Goal: Answer question/provide support: Share knowledge or assist other users

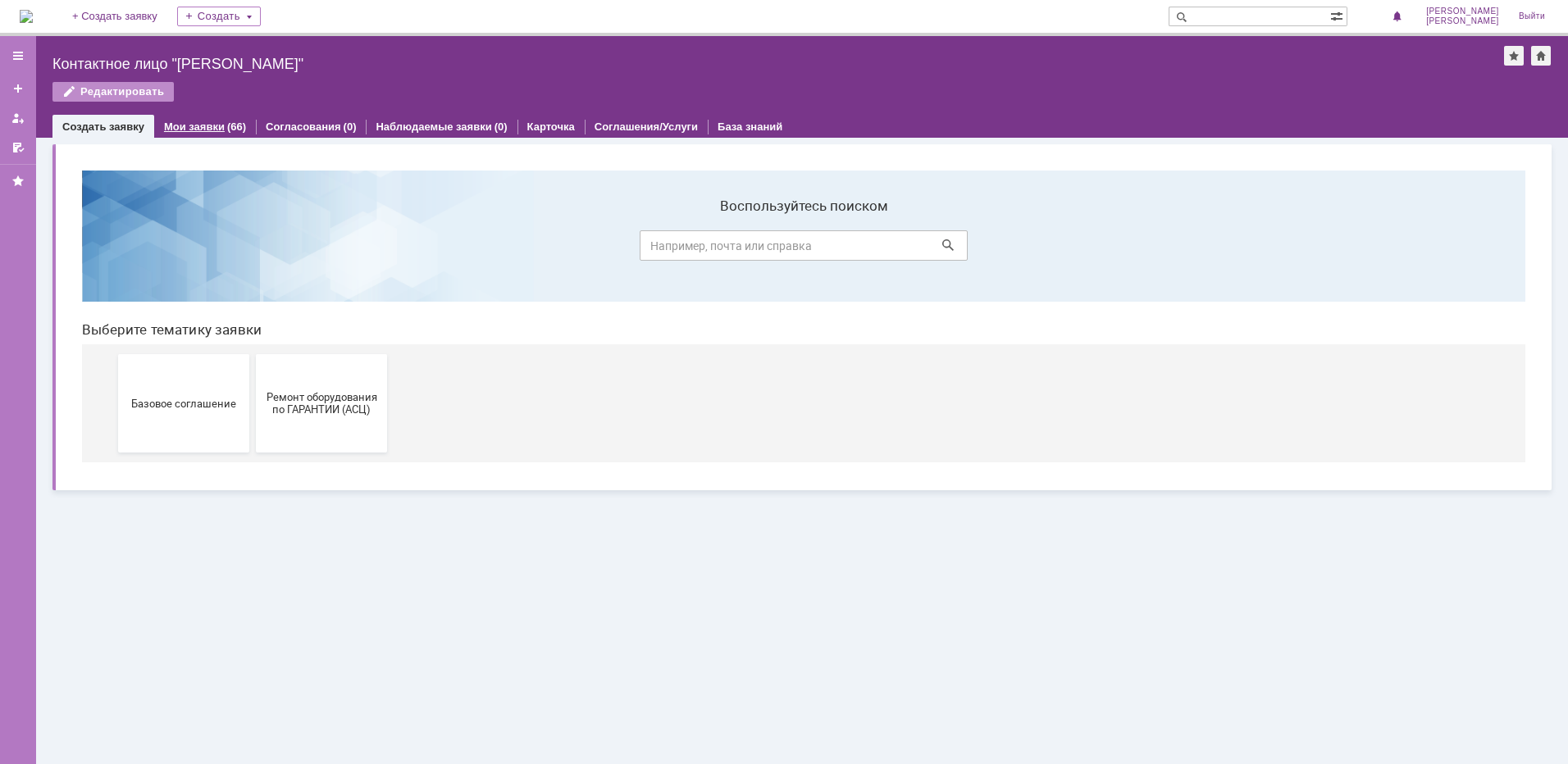
click at [166, 122] on link "Мои заявки" at bounding box center [193, 126] width 61 height 13
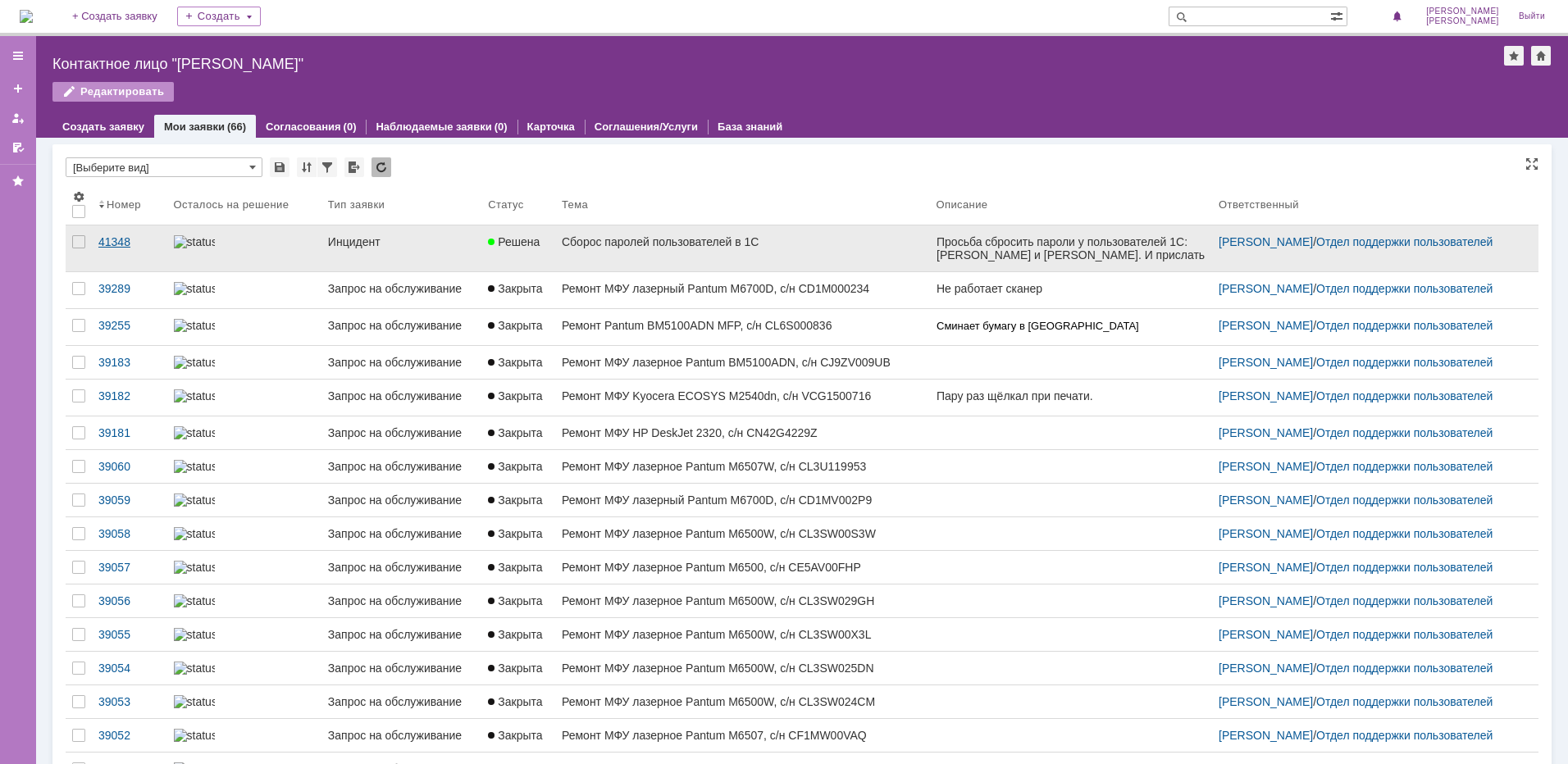
click at [113, 239] on div "41348" at bounding box center [129, 242] width 63 height 13
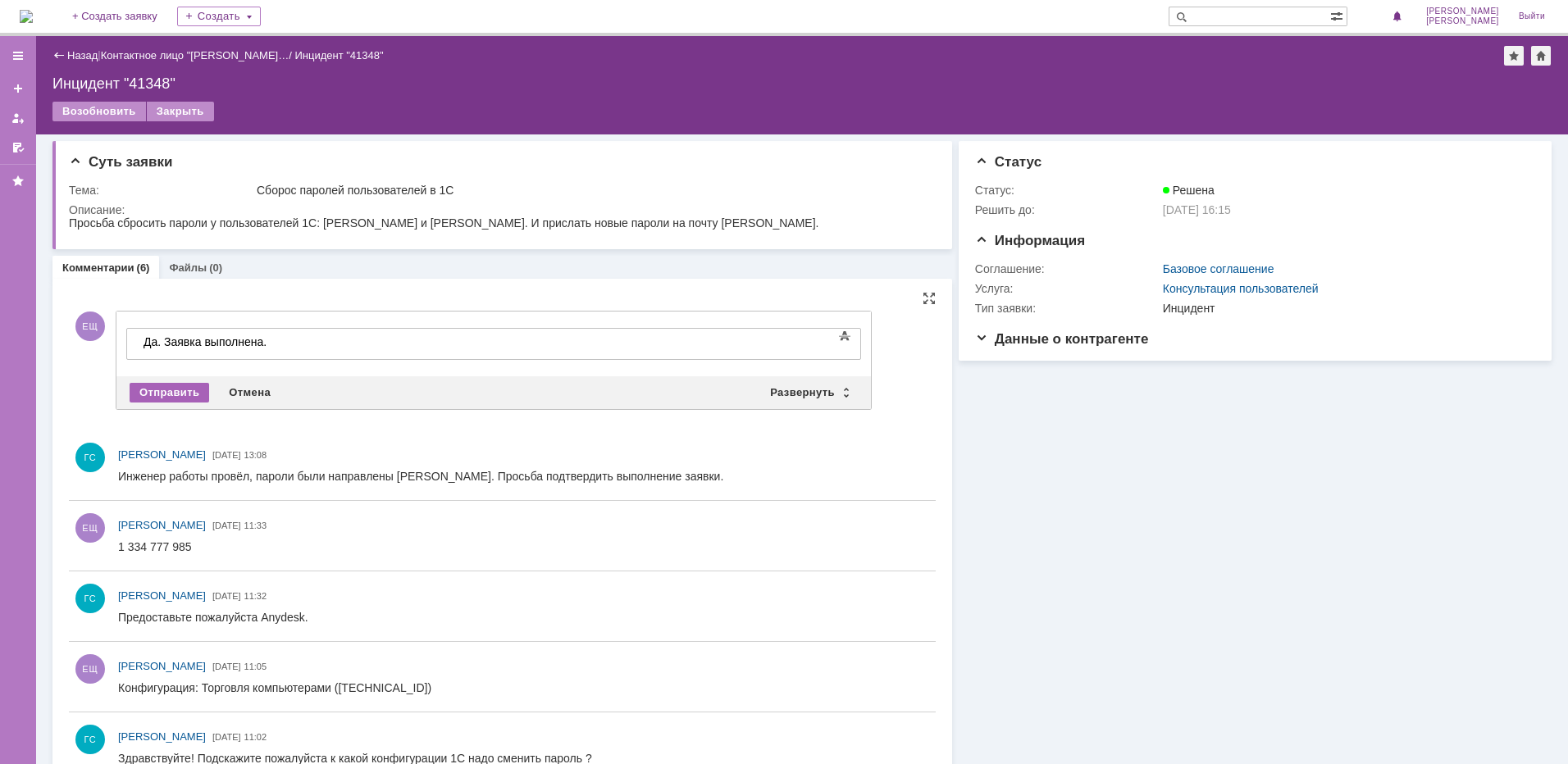
click at [165, 392] on div "Отправить" at bounding box center [169, 393] width 80 height 19
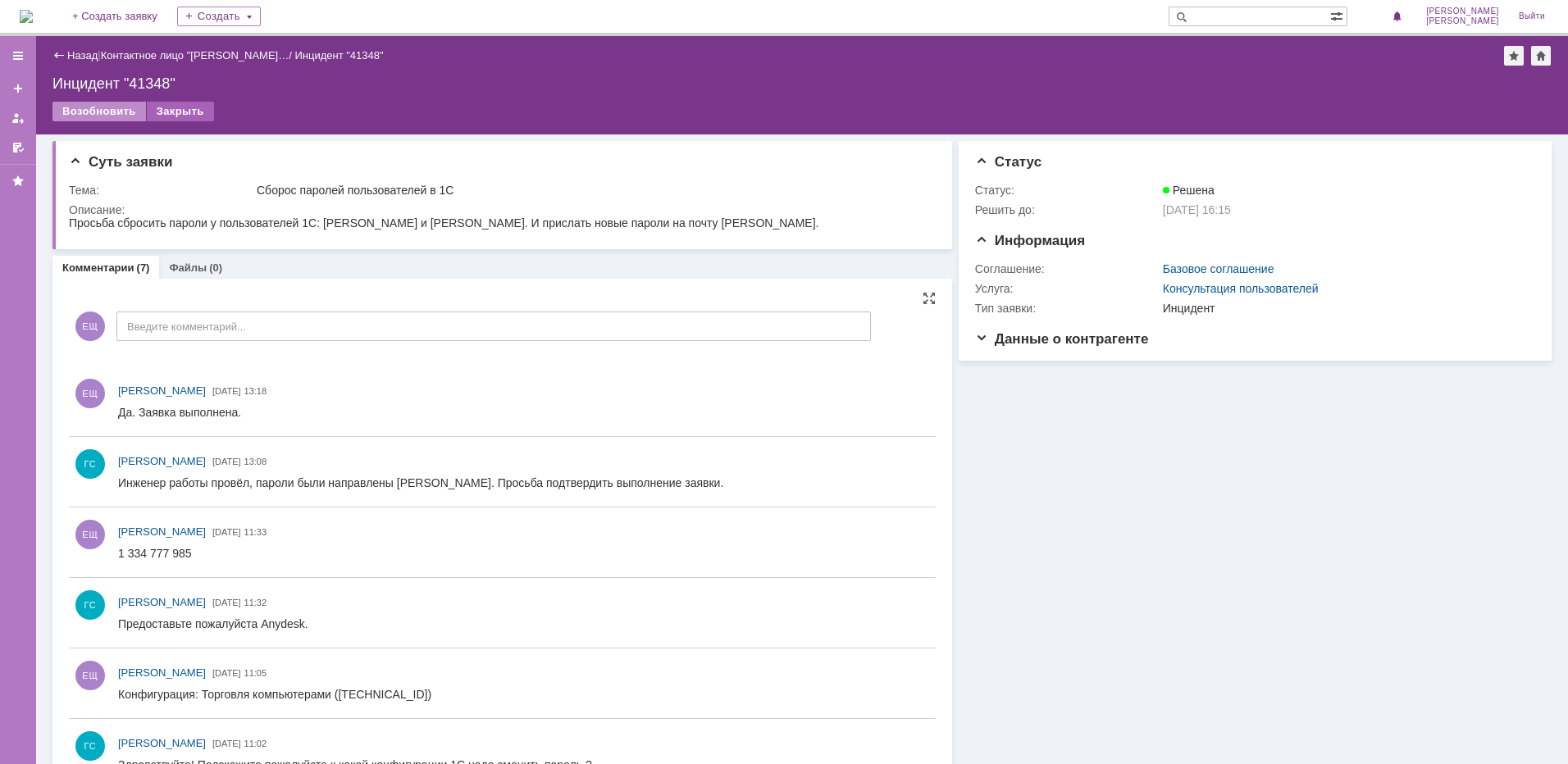
click at [166, 104] on div "Закрыть" at bounding box center [181, 112] width 67 height 19
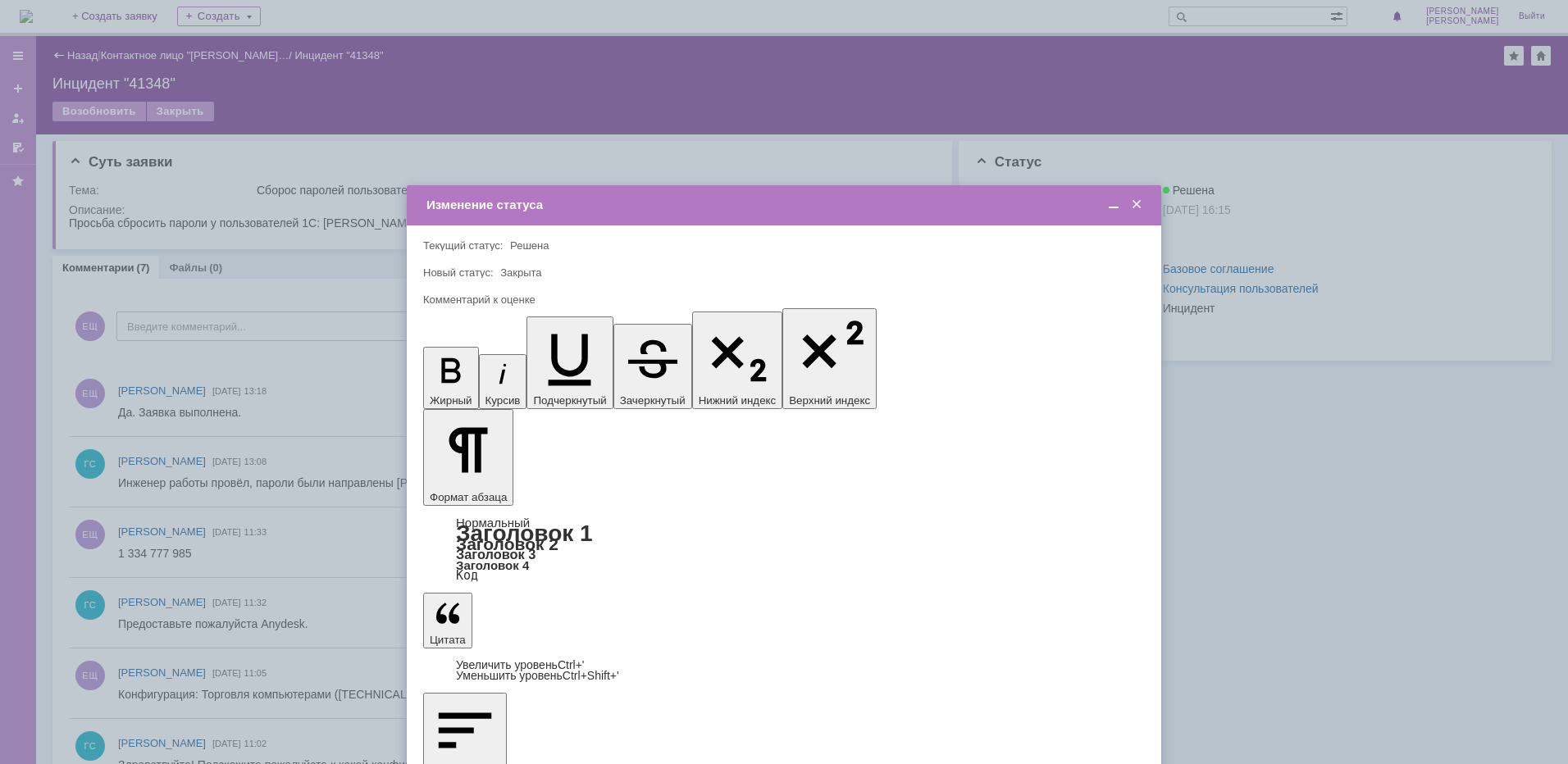
click at [505, 661] on span "5 - Отлично" at bounding box center [784, 661] width 700 height 13
type input "5 - Отлично"
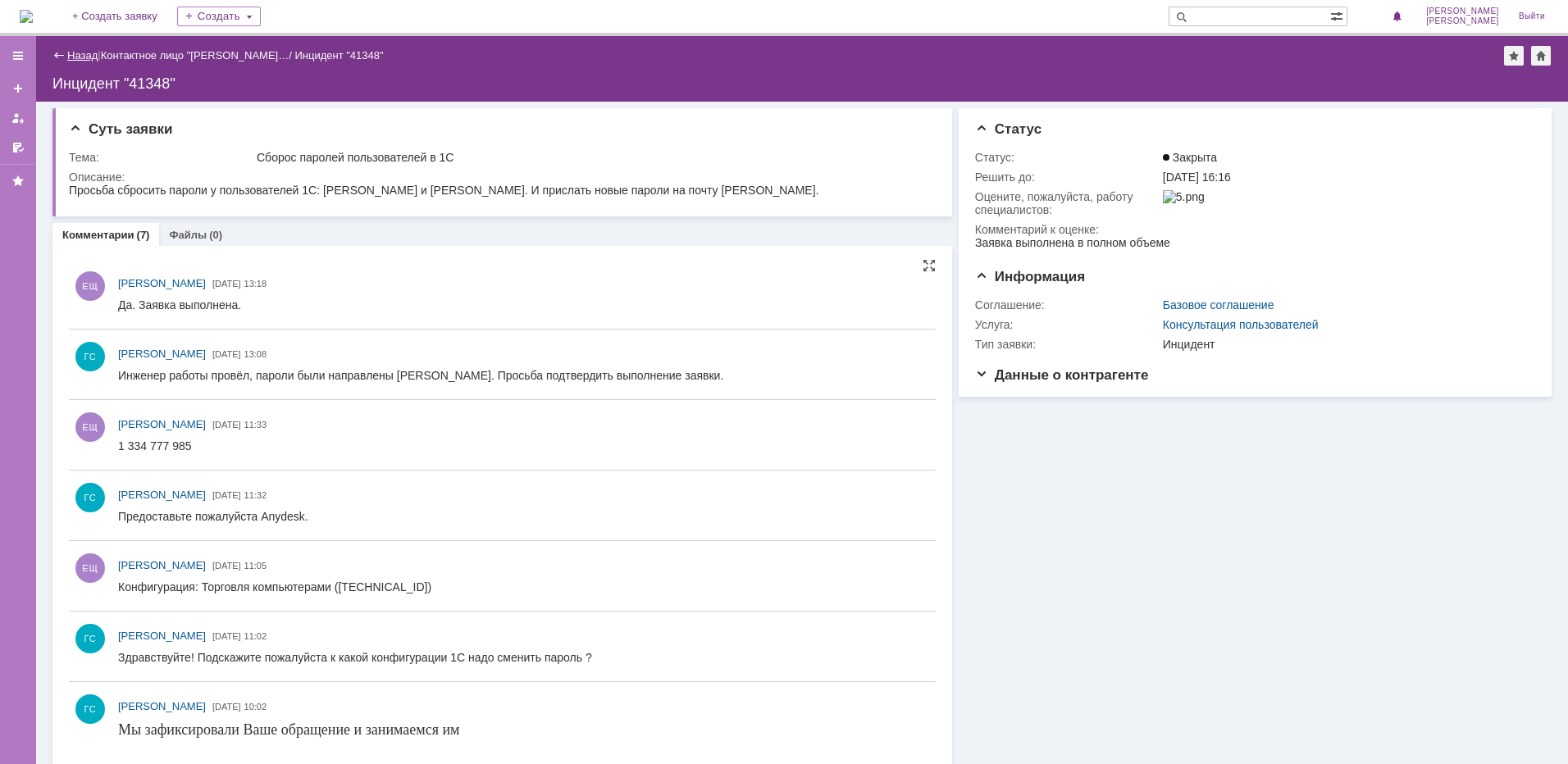
click at [97, 50] on link "Назад" at bounding box center [83, 55] width 31 height 13
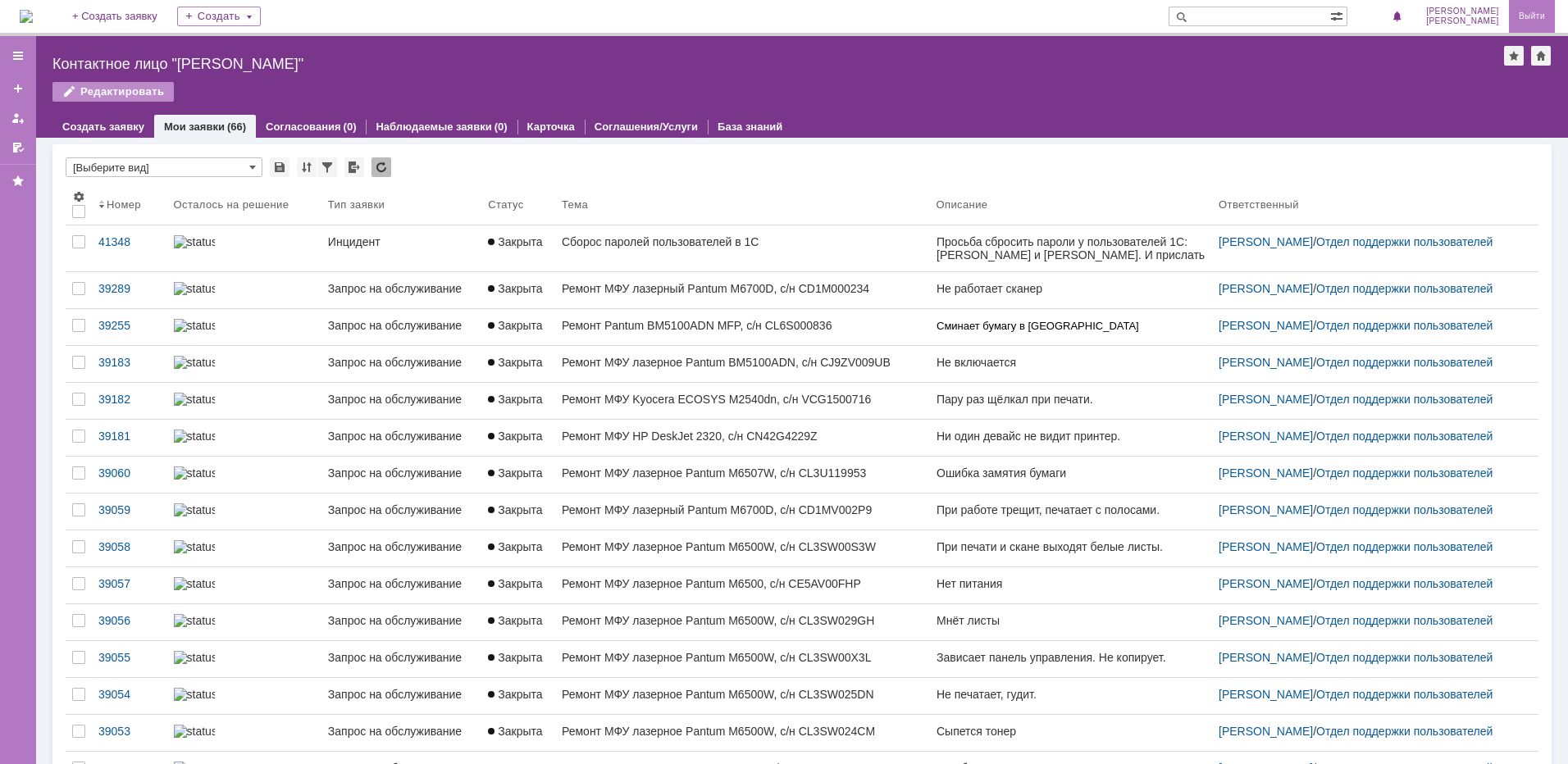
click at [1530, 13] on link "Выйти" at bounding box center [1531, 16] width 46 height 33
